Goal: Find specific page/section: Find specific page/section

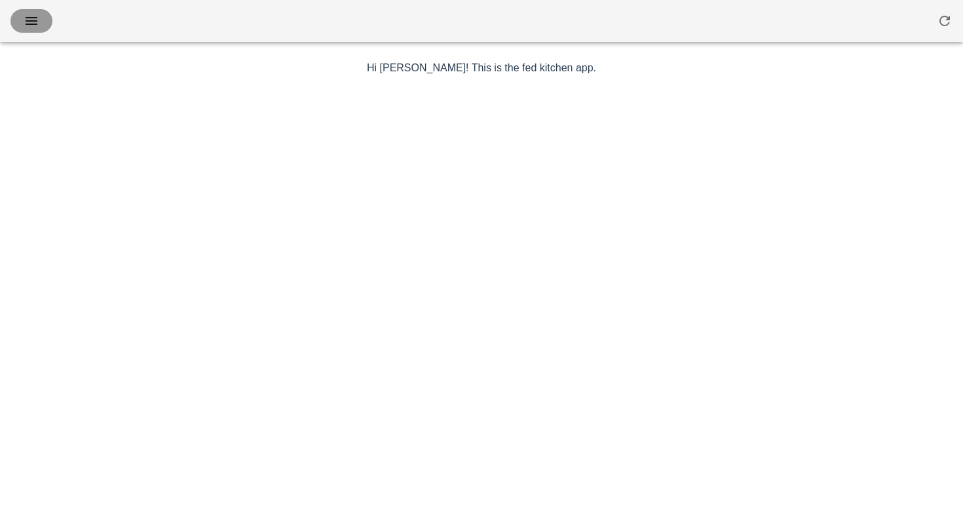
click at [30, 22] on icon "button" at bounding box center [32, 21] width 16 height 16
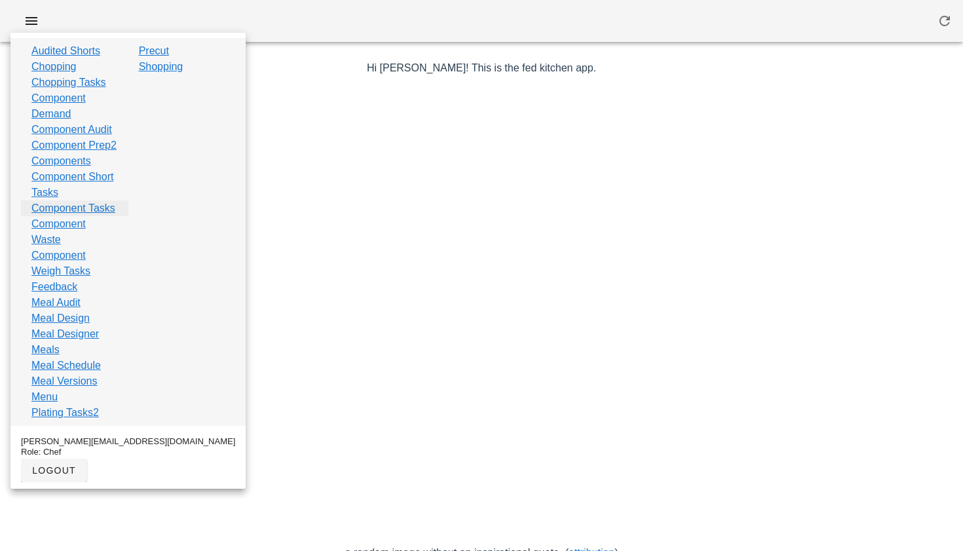
click at [54, 216] on link "Component Tasks" at bounding box center [73, 208] width 84 height 16
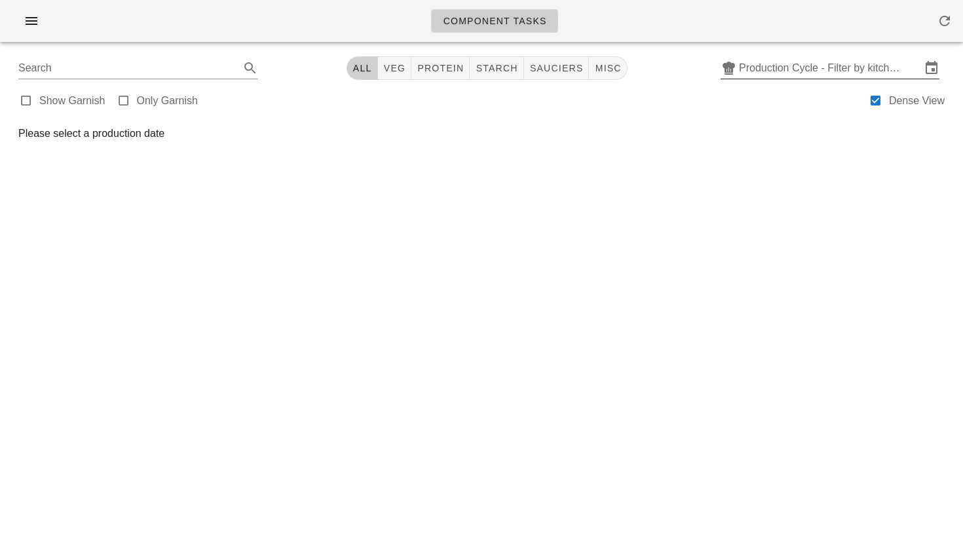
click at [844, 71] on input "Production Cycle - Filter by kitchen production schedules" at bounding box center [830, 68] width 182 height 21
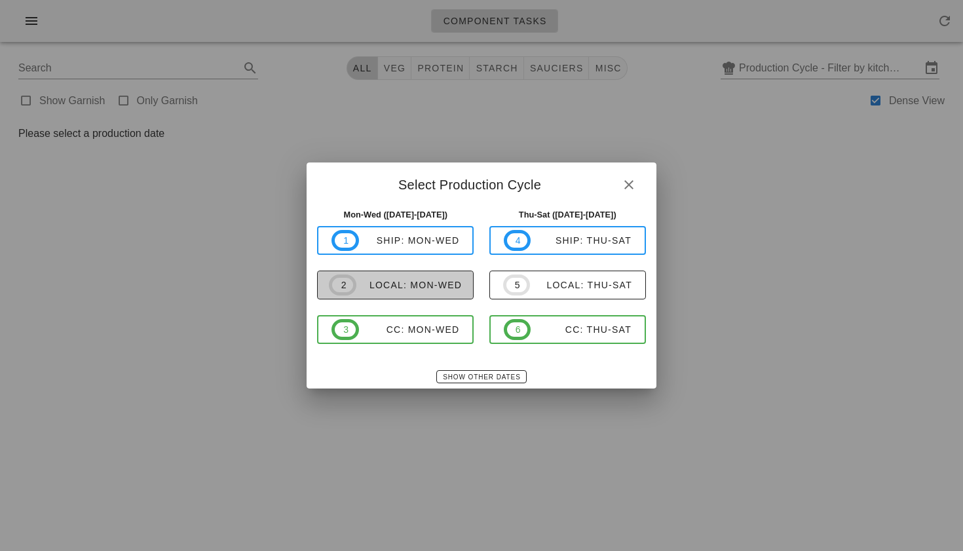
click at [424, 282] on div "local: Mon-Wed" at bounding box center [408, 285] width 105 height 10
type input "local: Mon-Wed ([DATE]-[DATE])"
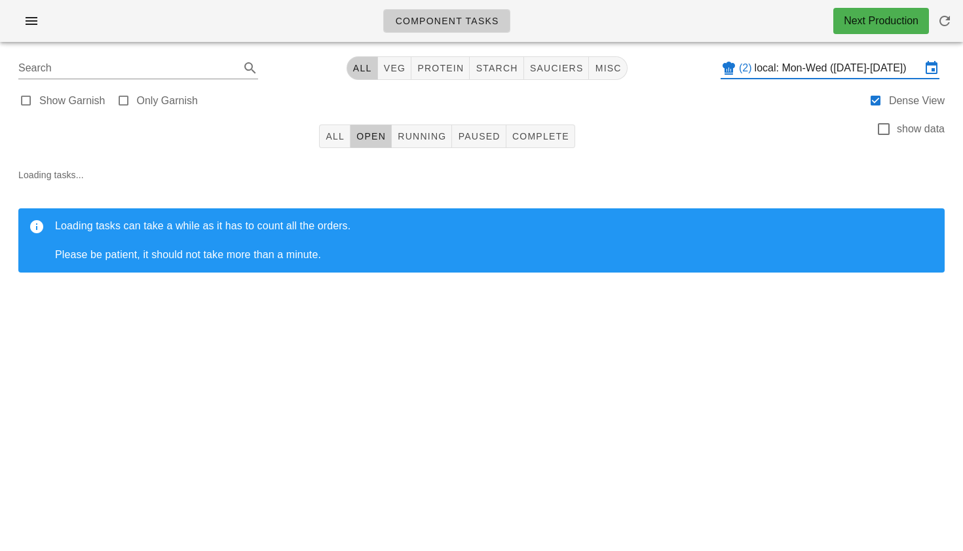
click at [337, 123] on div "All Open Running Paused Complete show data" at bounding box center [481, 136] width 947 height 42
click at [331, 139] on span "All" at bounding box center [335, 136] width 20 height 10
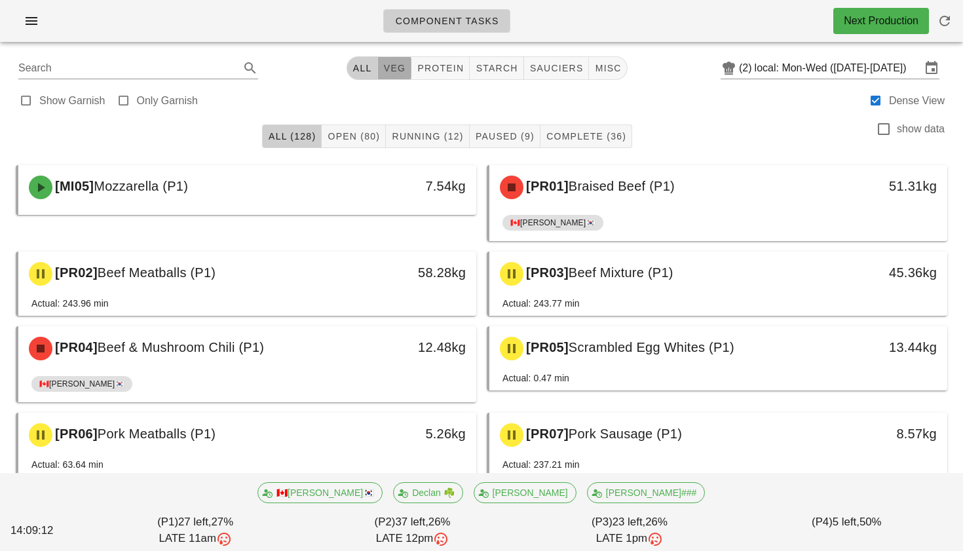
click at [392, 65] on span "veg" at bounding box center [394, 68] width 23 height 10
type input "team:veg"
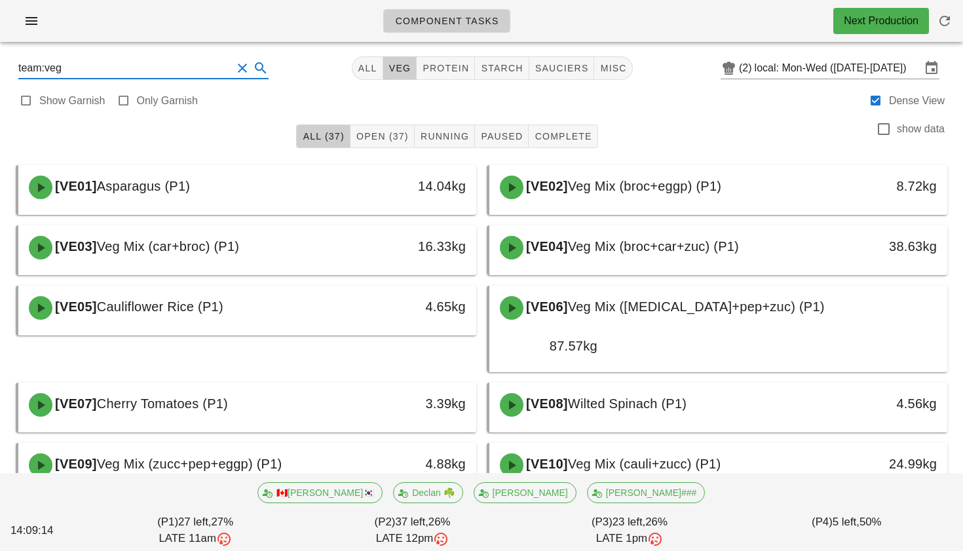
click at [196, 73] on input "team:veg" at bounding box center [125, 68] width 214 height 21
click at [234, 70] on button "Clear Search" at bounding box center [242, 68] width 16 height 16
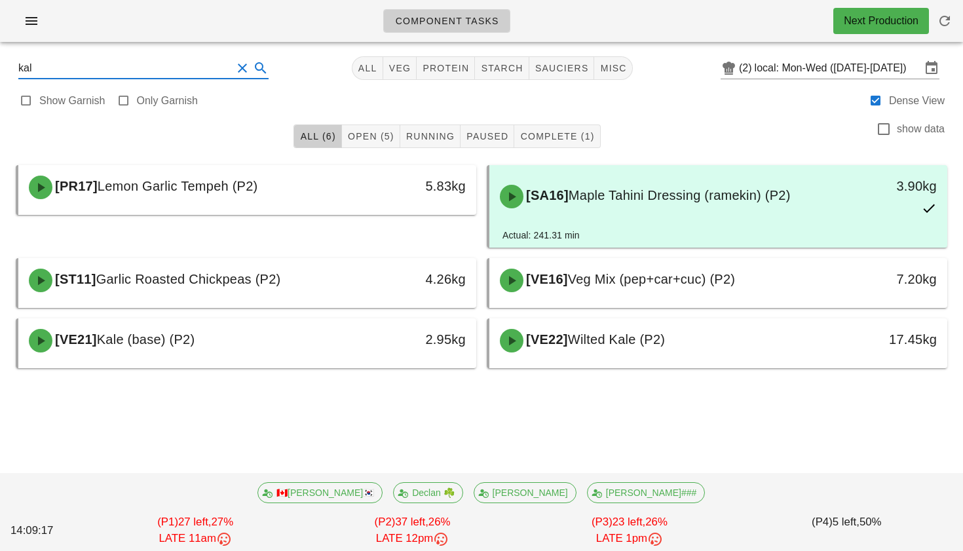
type input "kale"
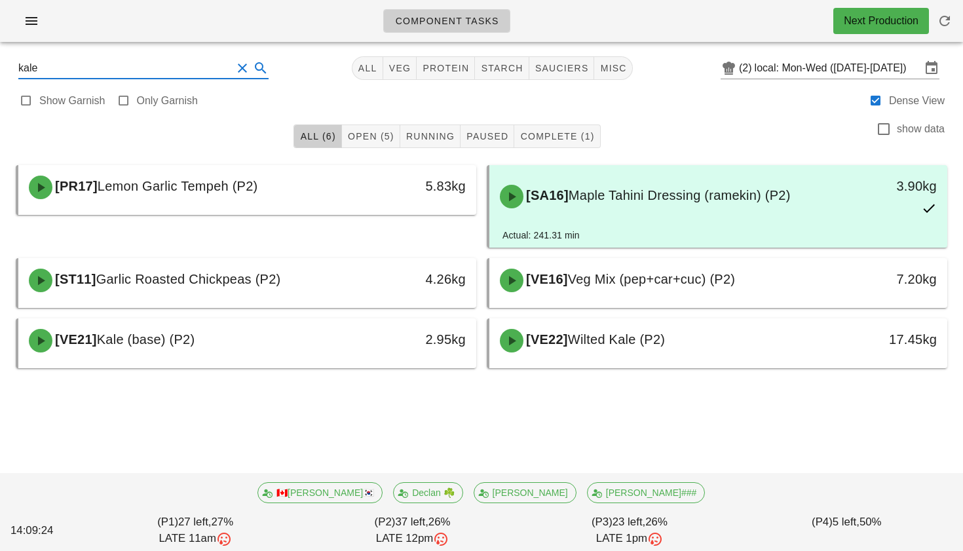
click at [234, 73] on button "Clear Search" at bounding box center [242, 68] width 16 height 16
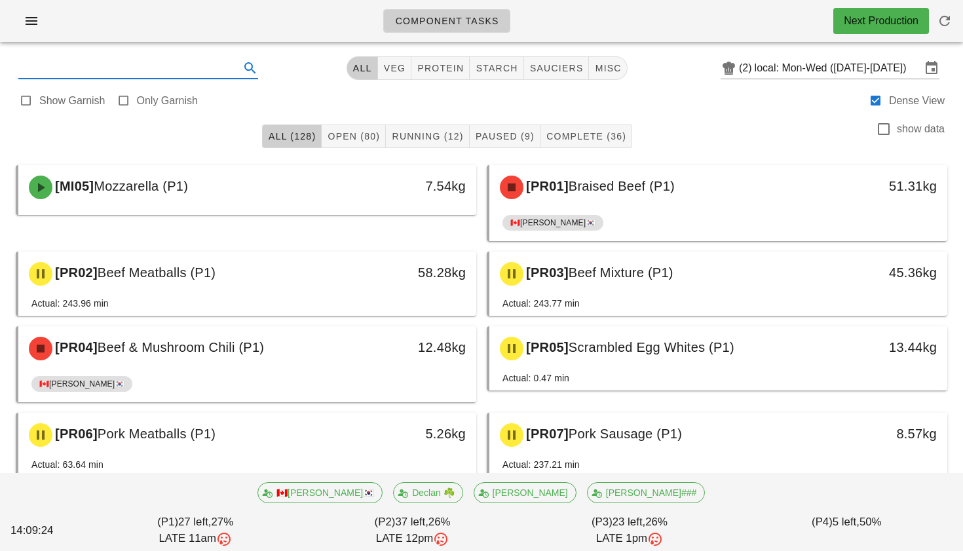
click at [189, 73] on input "text" at bounding box center [127, 68] width 219 height 21
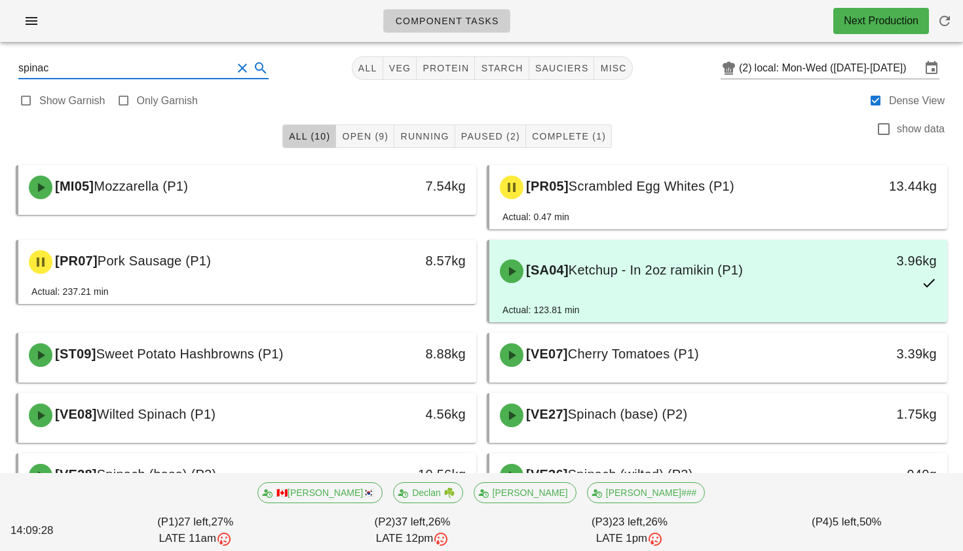
type input "spinach"
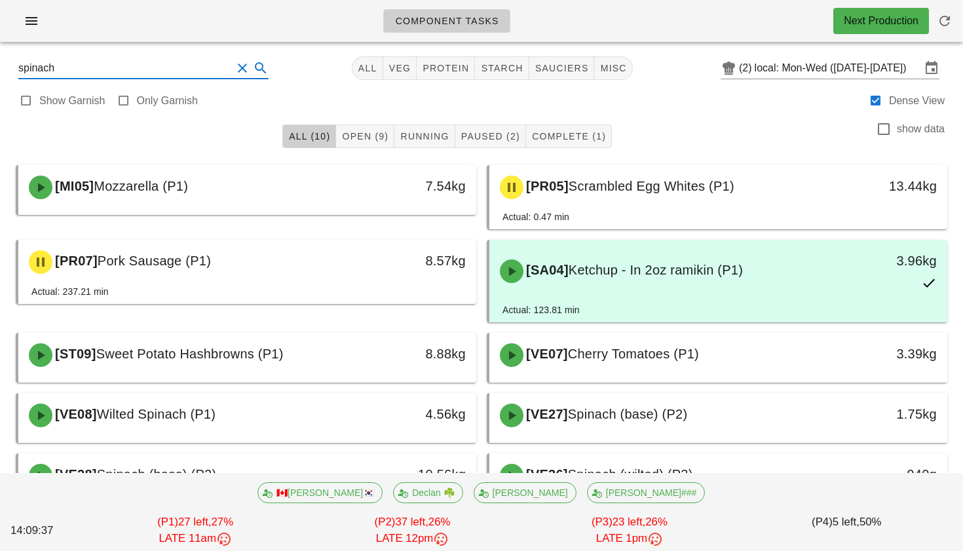
click at [234, 71] on button "Clear Search" at bounding box center [242, 68] width 16 height 16
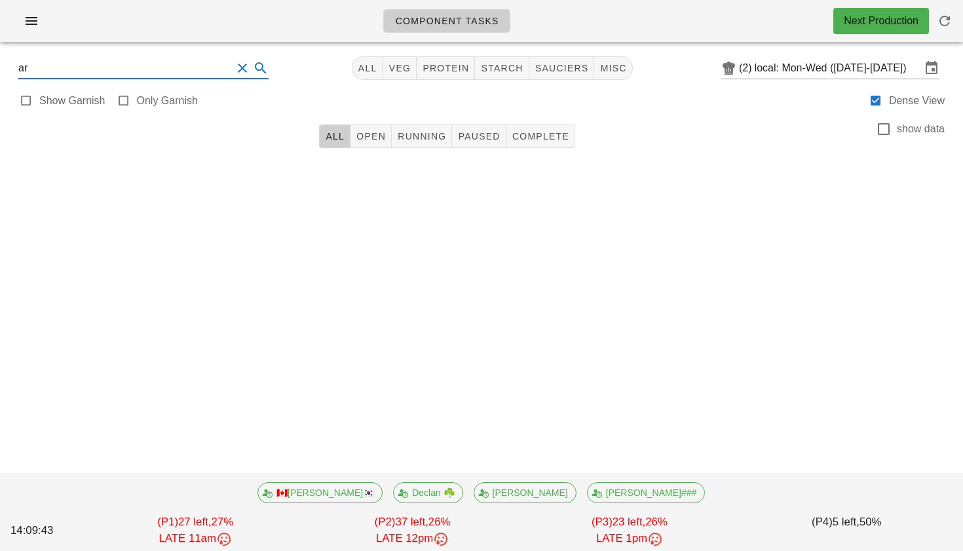
type input "a"
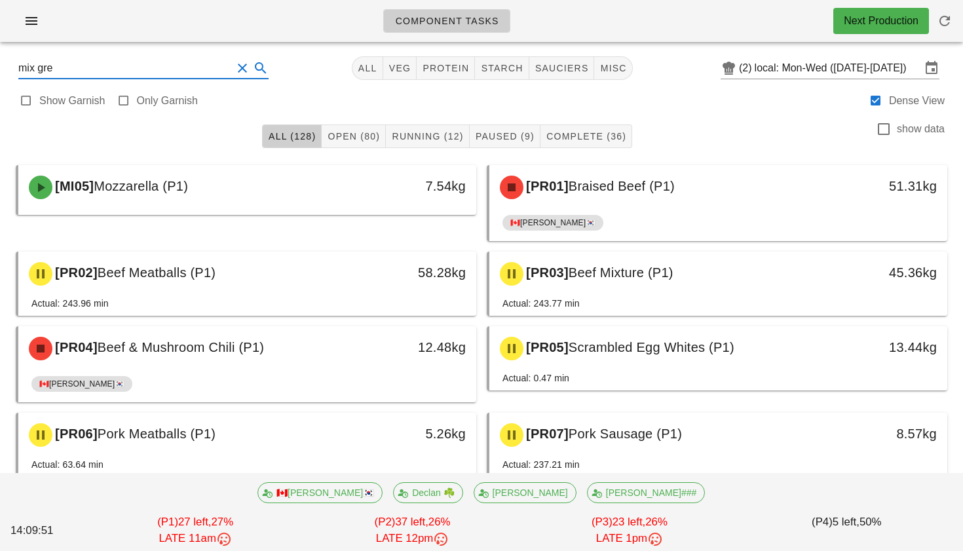
type input "mix gree"
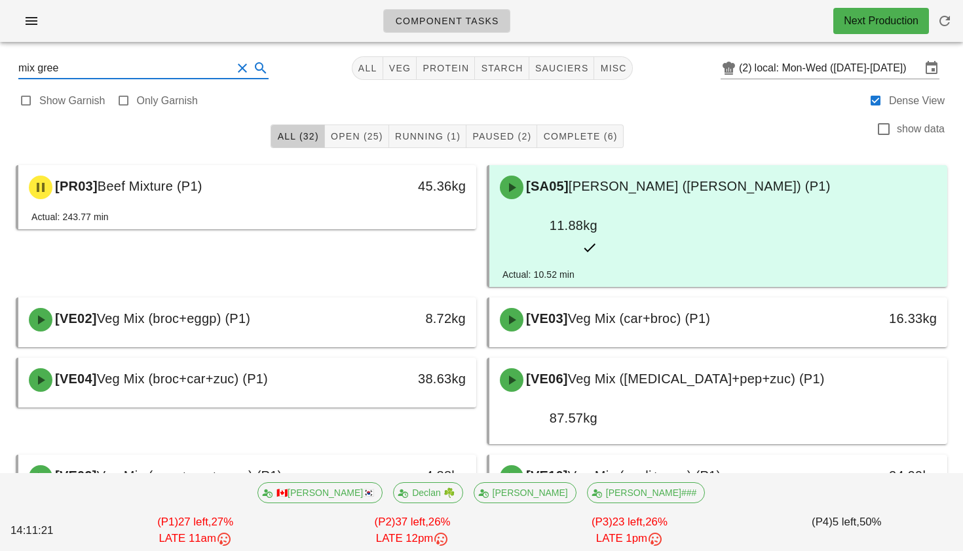
click at [234, 73] on button "Clear Search" at bounding box center [242, 68] width 16 height 16
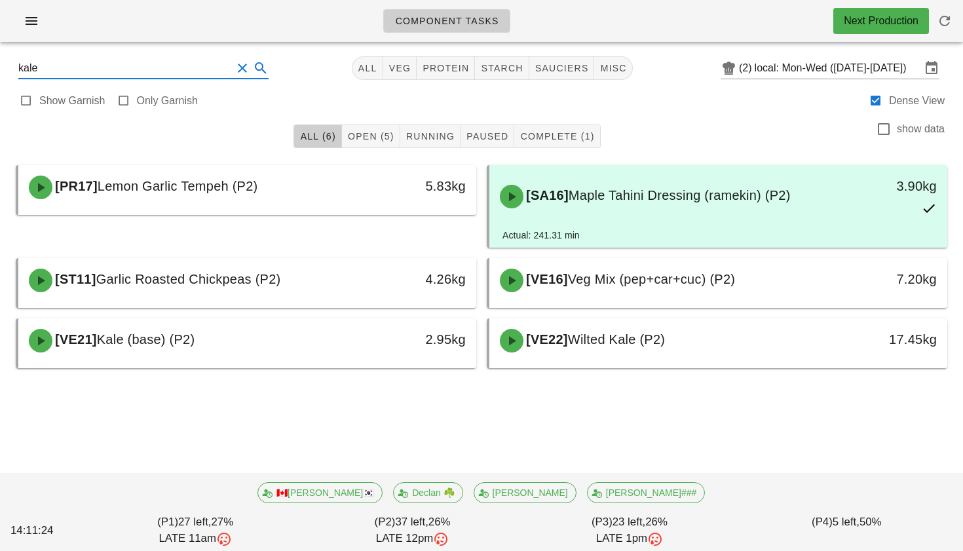
type input "kale"
click at [234, 68] on button "Clear Search" at bounding box center [242, 68] width 16 height 16
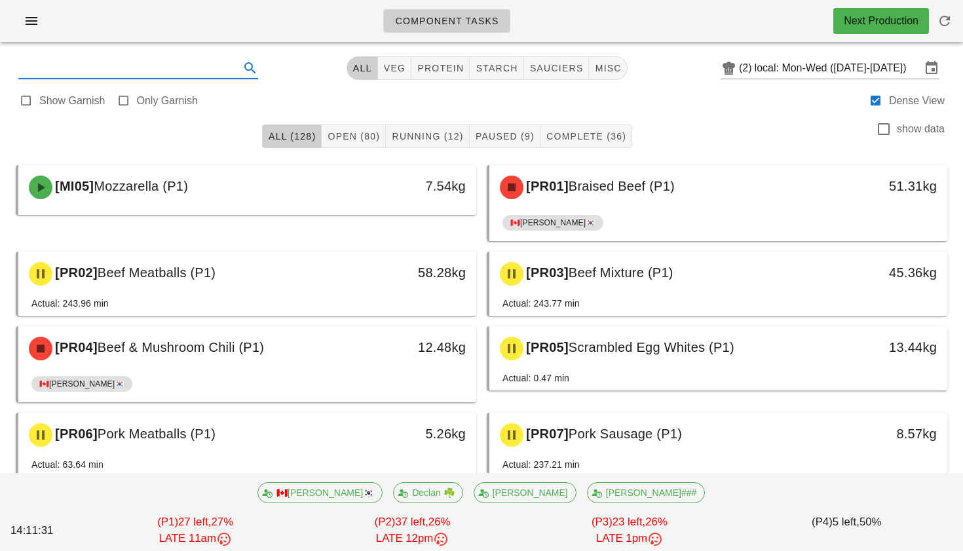
click at [183, 65] on input "text" at bounding box center [127, 68] width 219 height 21
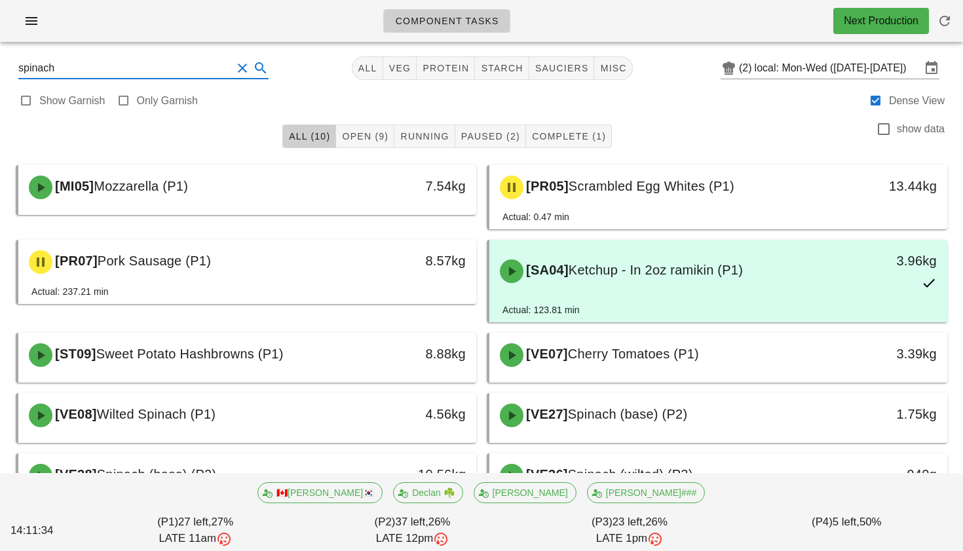
type input "spinach"
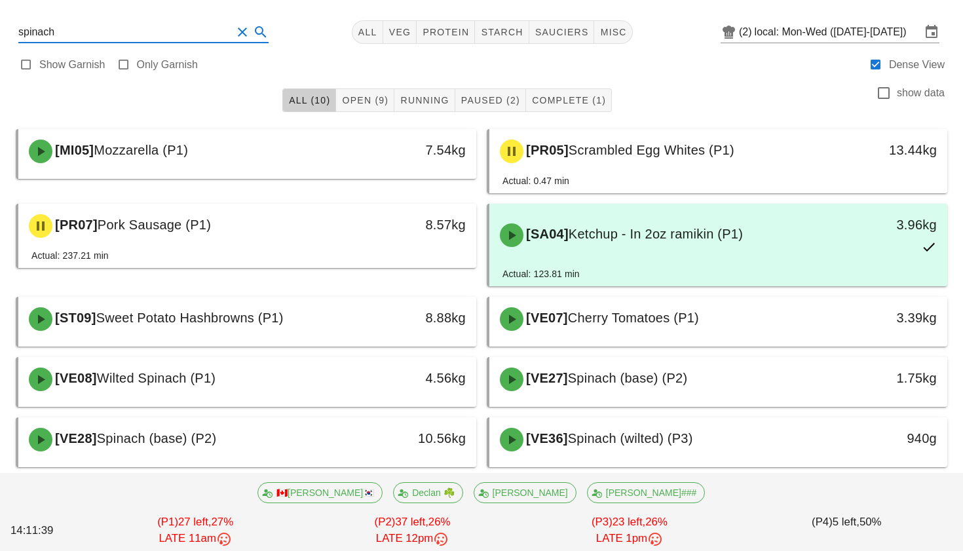
scroll to position [47, 0]
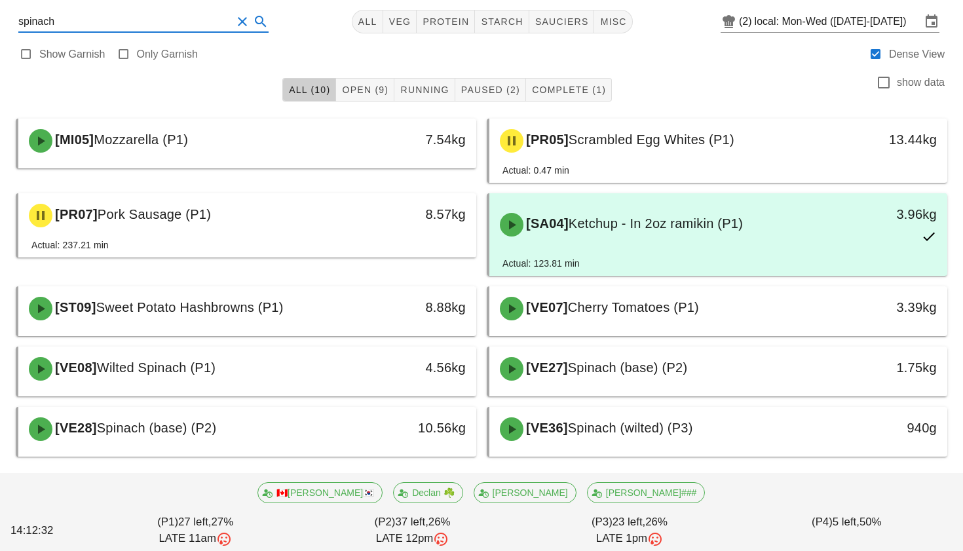
click at [234, 22] on button "Clear Search" at bounding box center [242, 22] width 16 height 16
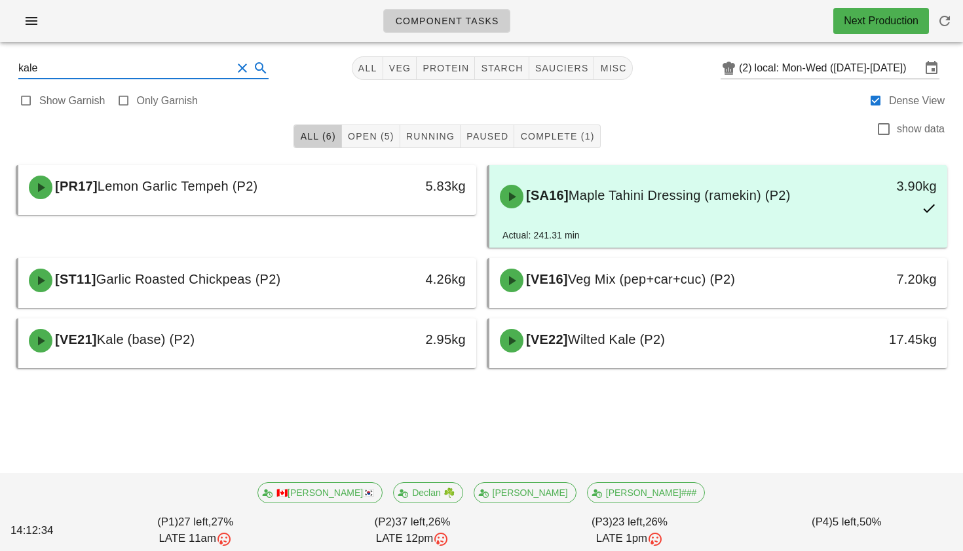
type input "kale"
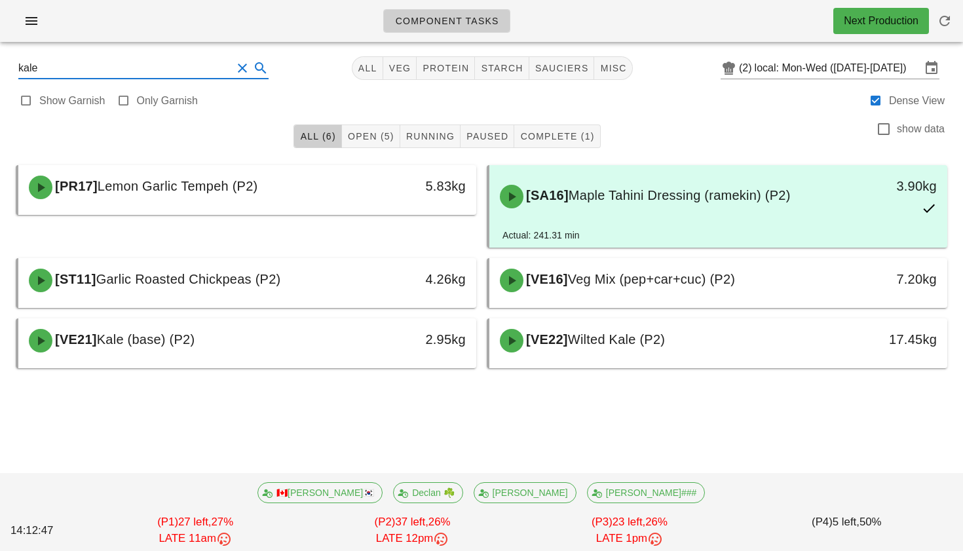
click at [234, 70] on button "Clear Search" at bounding box center [242, 68] width 16 height 16
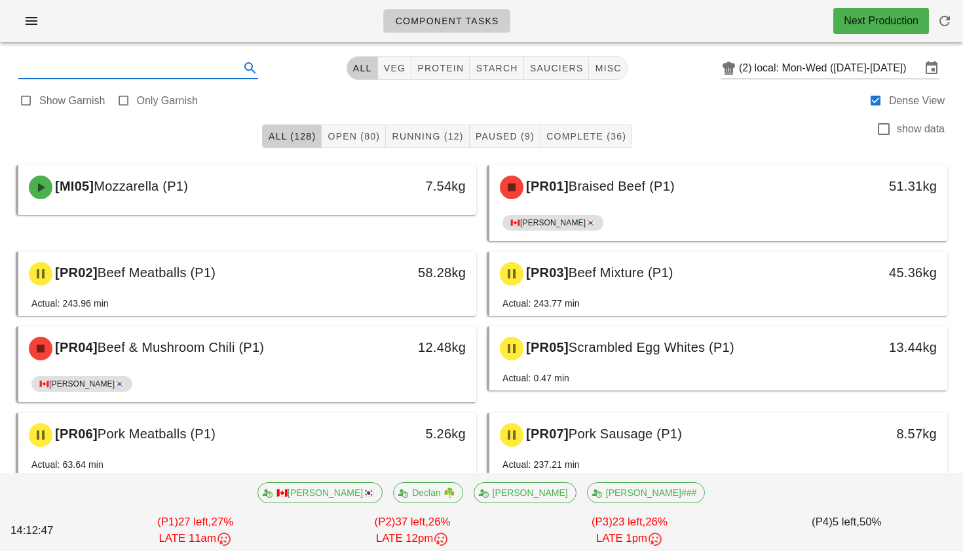
click at [193, 70] on input "text" at bounding box center [127, 68] width 219 height 21
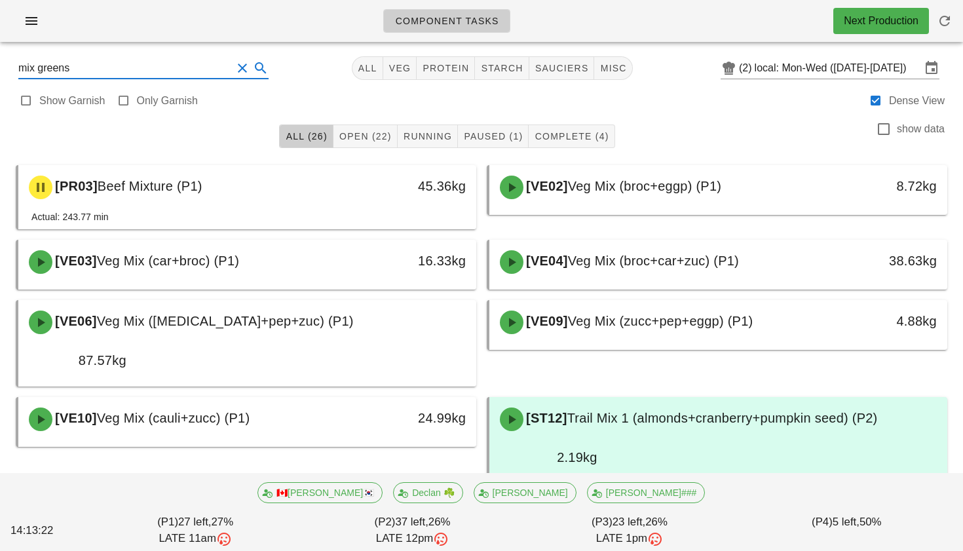
type input "mix greens"
click at [234, 69] on button "Clear Search" at bounding box center [242, 68] width 16 height 16
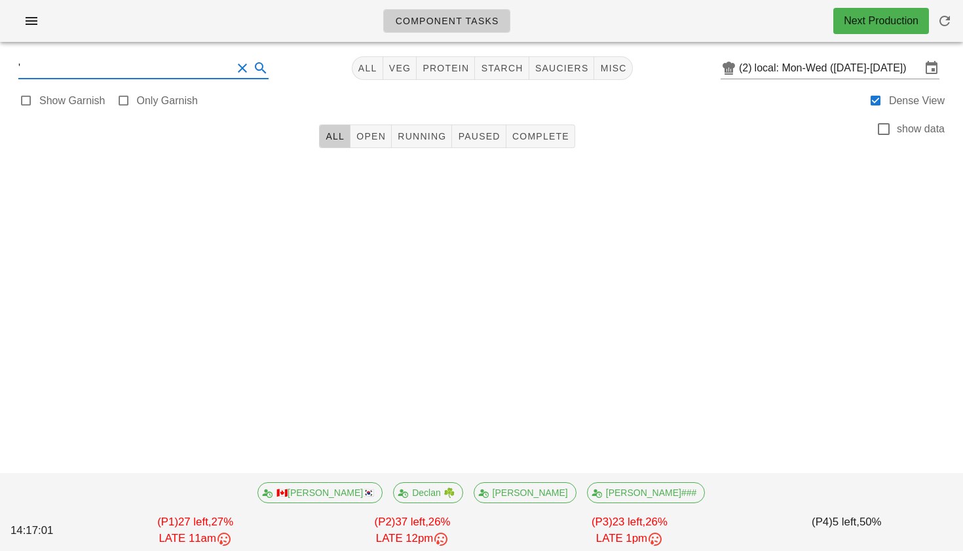
type input "'"
